Goal: Navigation & Orientation: Find specific page/section

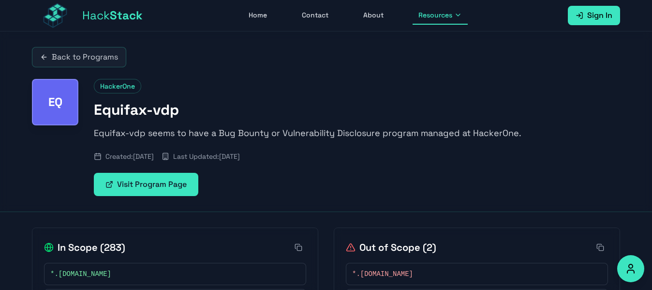
click at [116, 14] on span "Stack" at bounding box center [126, 15] width 33 height 15
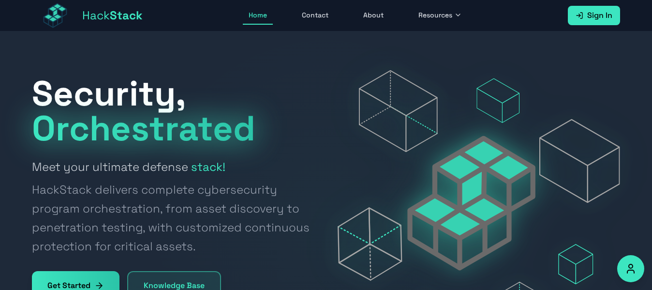
click at [379, 11] on link "About" at bounding box center [374, 15] width 32 height 18
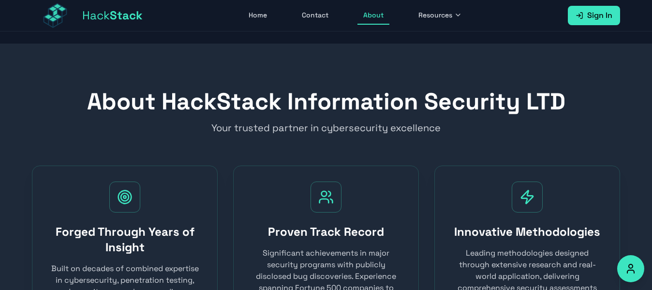
scroll to position [391, 0]
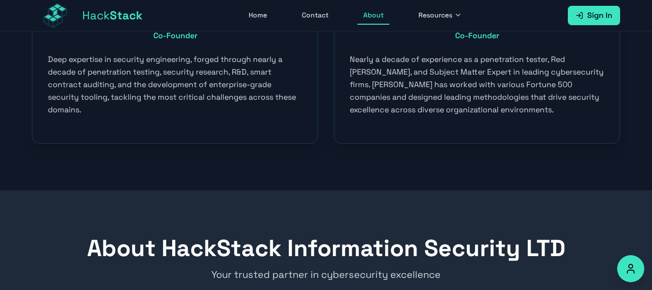
click at [440, 15] on span "Resources" at bounding box center [435, 15] width 34 height 10
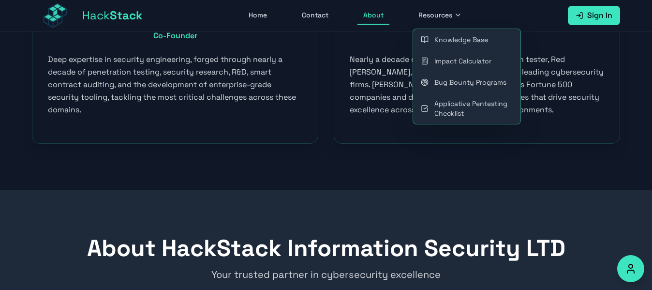
click at [483, 78] on link "Bug Bounty Programs" at bounding box center [466, 82] width 107 height 21
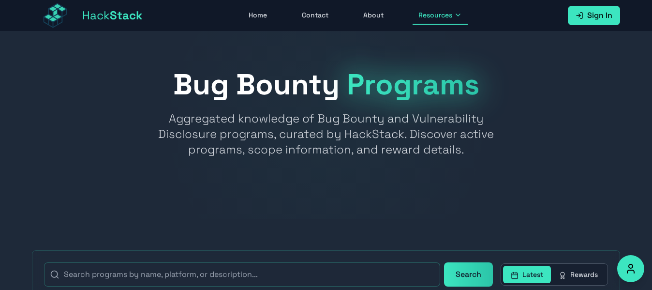
click at [374, 15] on link "About" at bounding box center [374, 15] width 32 height 18
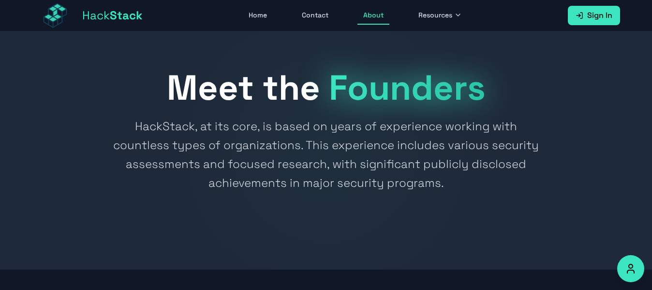
click at [252, 14] on link "Home" at bounding box center [258, 15] width 30 height 18
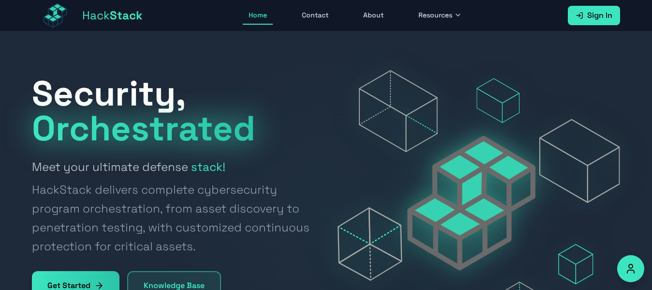
click at [426, 13] on span "Resources" at bounding box center [435, 15] width 34 height 10
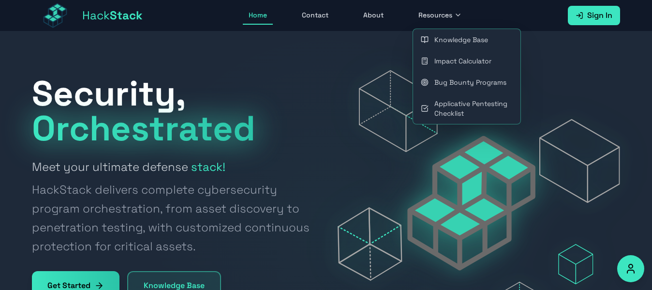
click at [485, 80] on link "Bug Bounty Programs" at bounding box center [466, 82] width 107 height 21
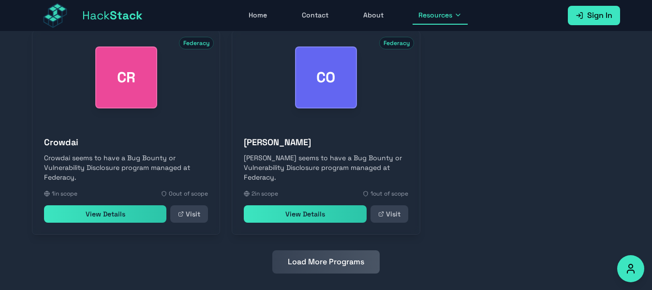
scroll to position [514, 0]
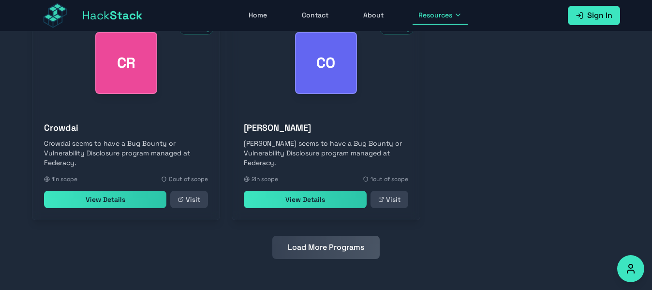
click at [343, 251] on button "Load More Programs" at bounding box center [325, 247] width 107 height 23
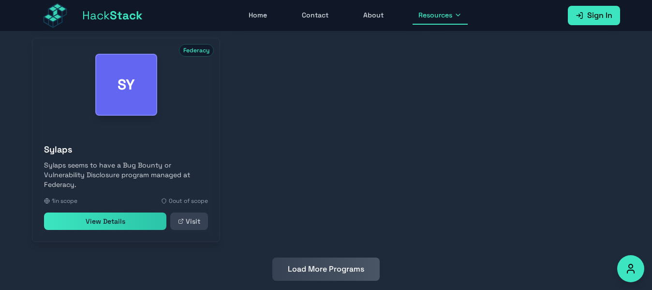
scroll to position [945, 0]
